Goal: Check status: Check status

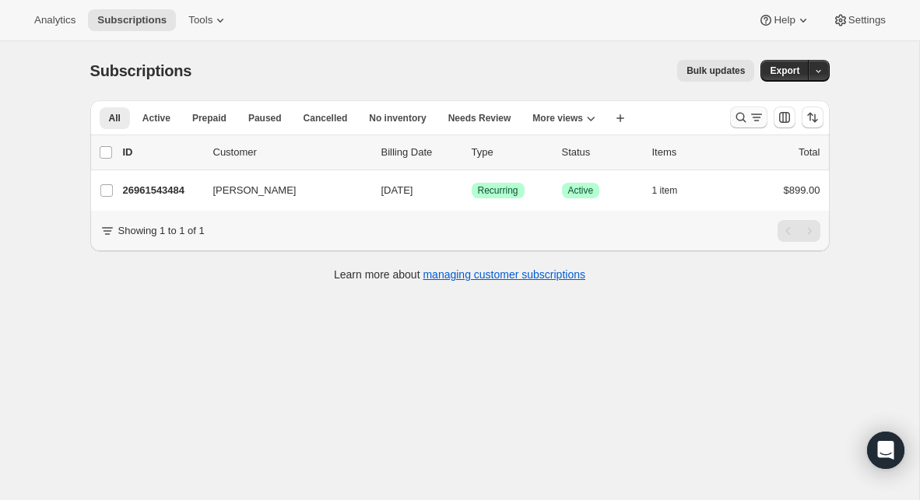
click at [742, 123] on icon "Search and filter results" at bounding box center [741, 118] width 16 height 16
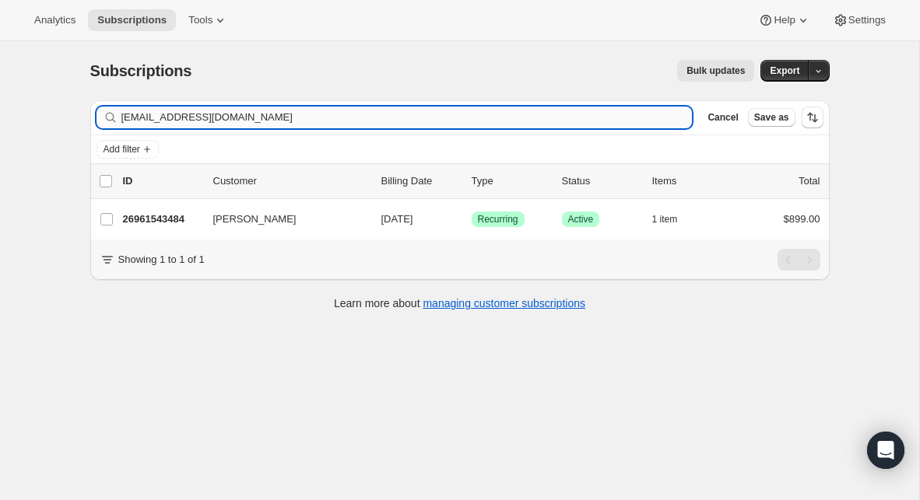
click at [263, 121] on input "[EMAIL_ADDRESS][DOMAIN_NAME]" at bounding box center [406, 118] width 571 height 22
type input "[EMAIL_ADDRESS][DOMAIN_NAME]"
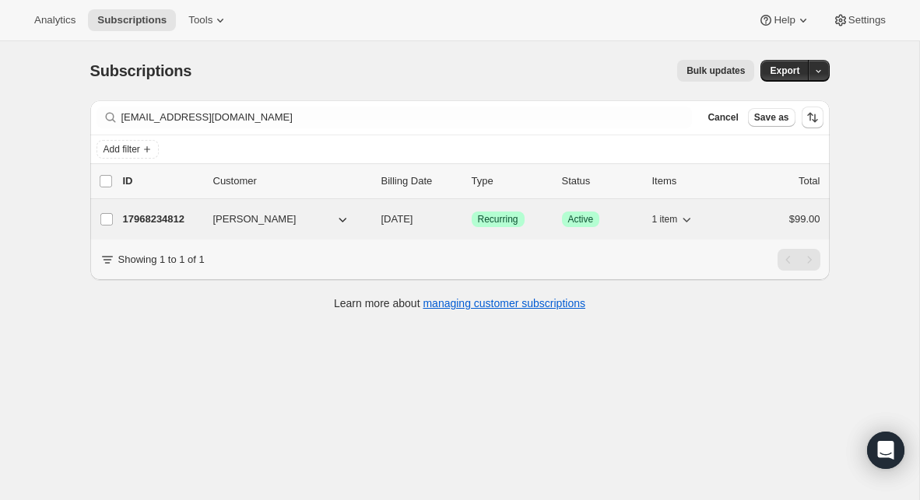
click at [174, 228] on div "17968234812 [PERSON_NAME] [DATE] Success Recurring Success Active 1 item $99.00" at bounding box center [471, 220] width 697 height 22
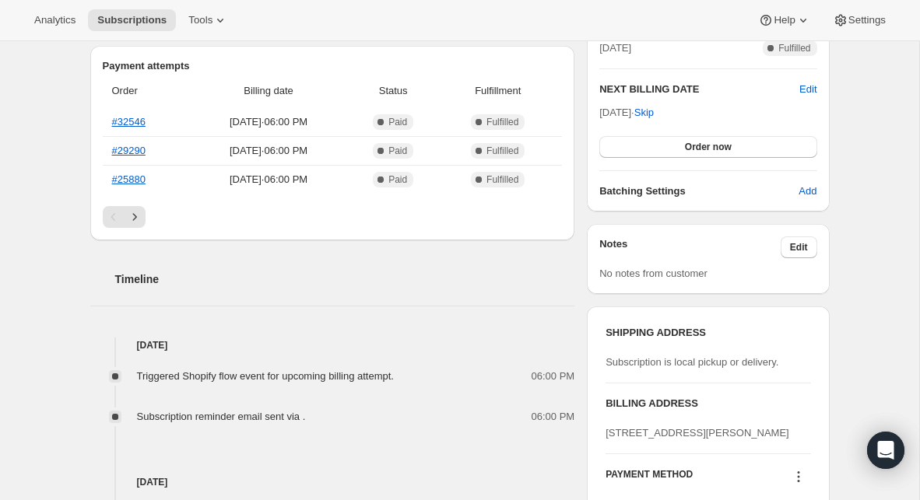
scroll to position [386, 0]
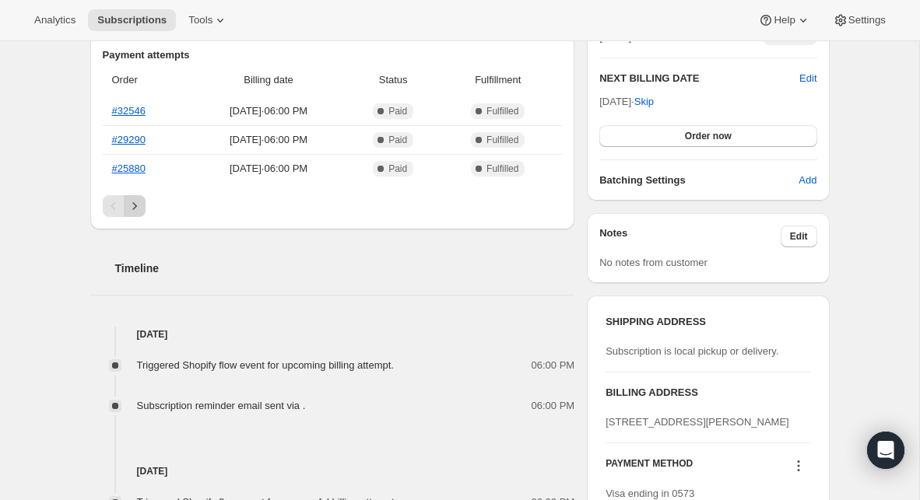
click at [140, 211] on icon "Next" at bounding box center [135, 206] width 16 height 16
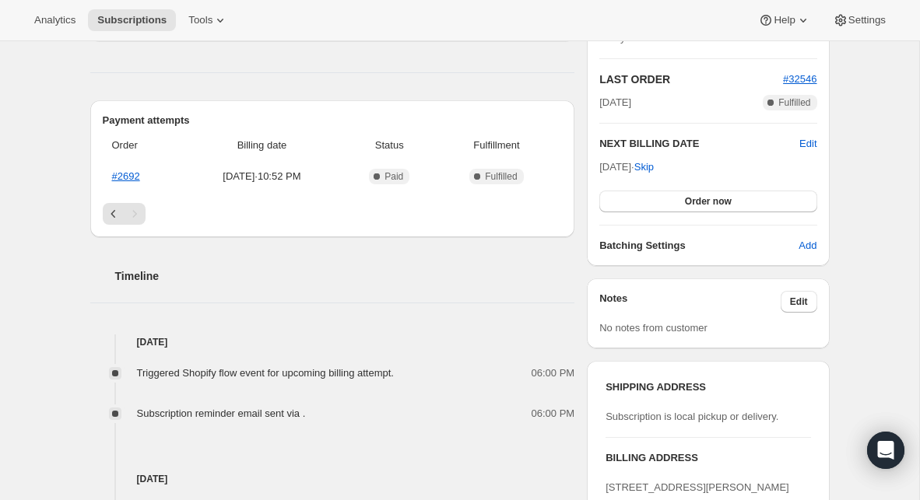
scroll to position [318, 0]
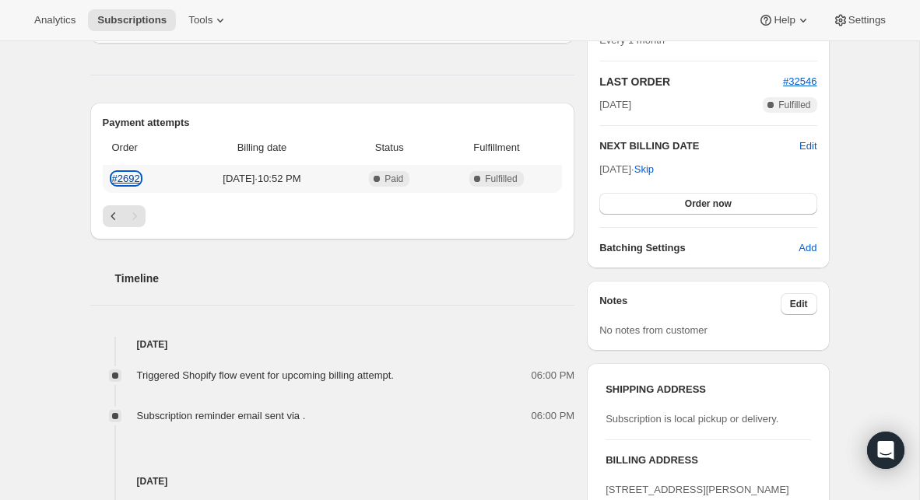
click at [133, 181] on link "#2692" at bounding box center [126, 179] width 28 height 12
click at [112, 212] on icon "Previous" at bounding box center [114, 217] width 16 height 16
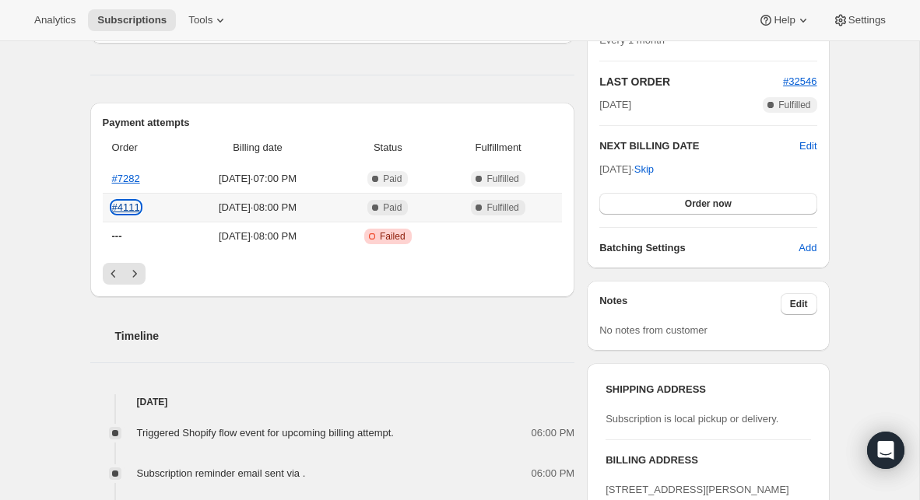
click at [137, 205] on link "#4111" at bounding box center [126, 208] width 28 height 12
